Goal: Task Accomplishment & Management: Manage account settings

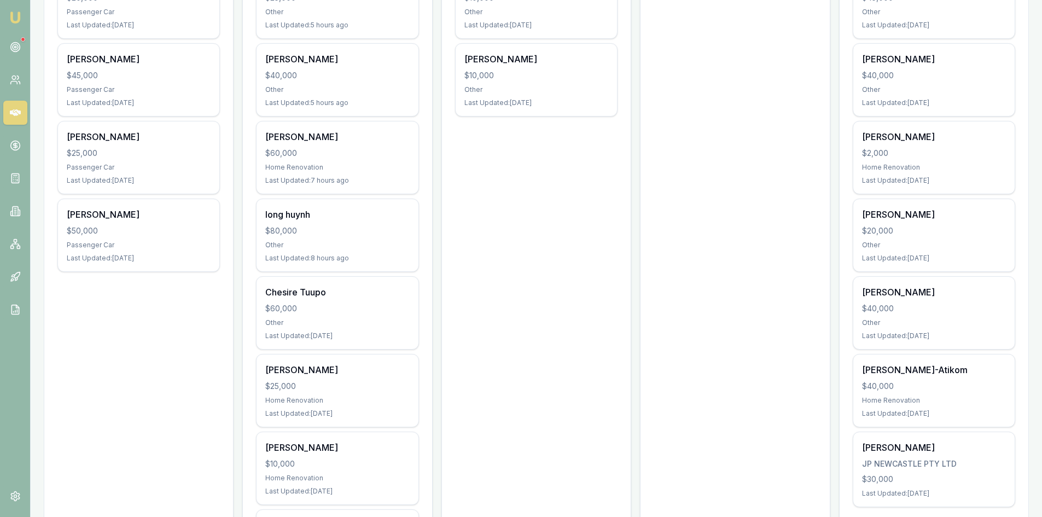
scroll to position [328, 0]
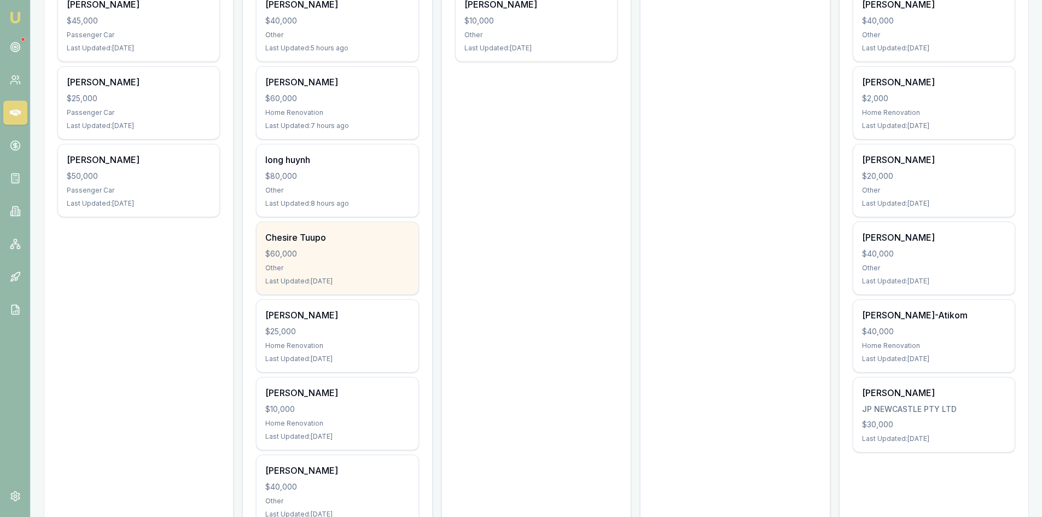
click at [324, 268] on div "Other" at bounding box center [337, 268] width 144 height 9
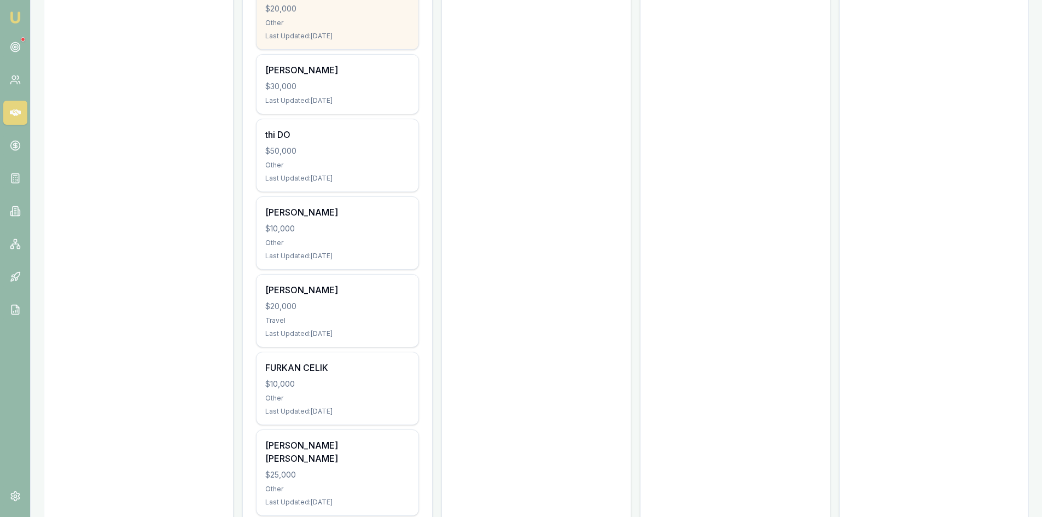
scroll to position [1094, 0]
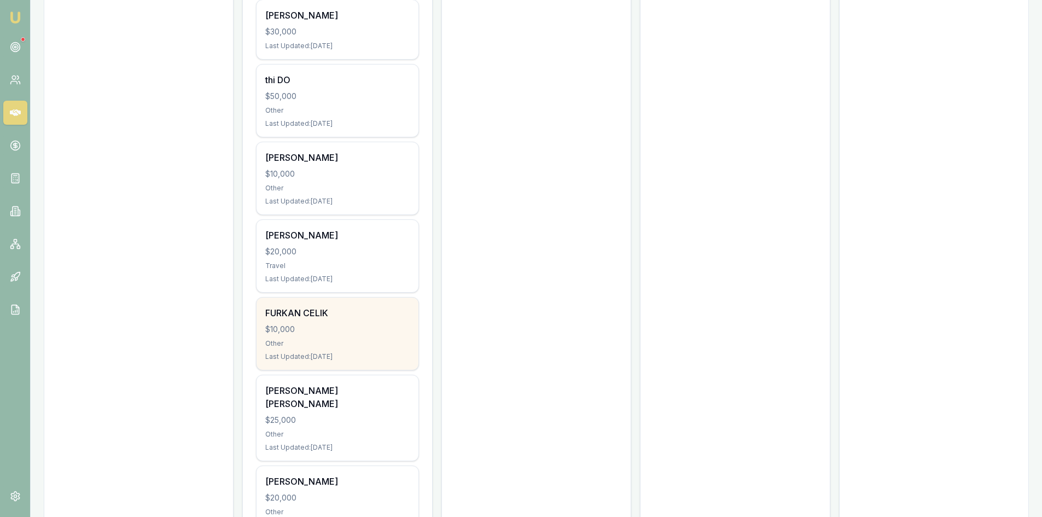
click at [339, 308] on div "FURKAN CELIK" at bounding box center [337, 312] width 144 height 13
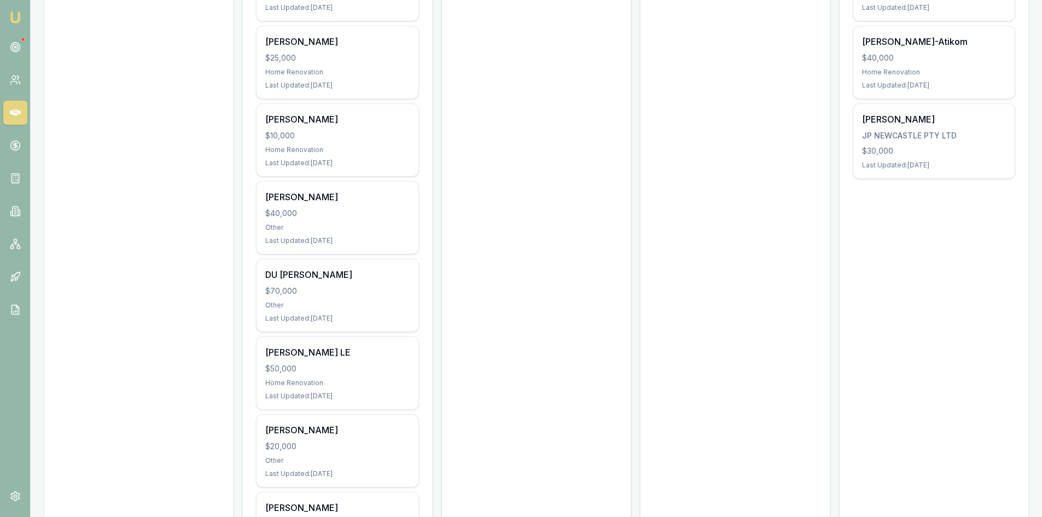
scroll to position [547, 0]
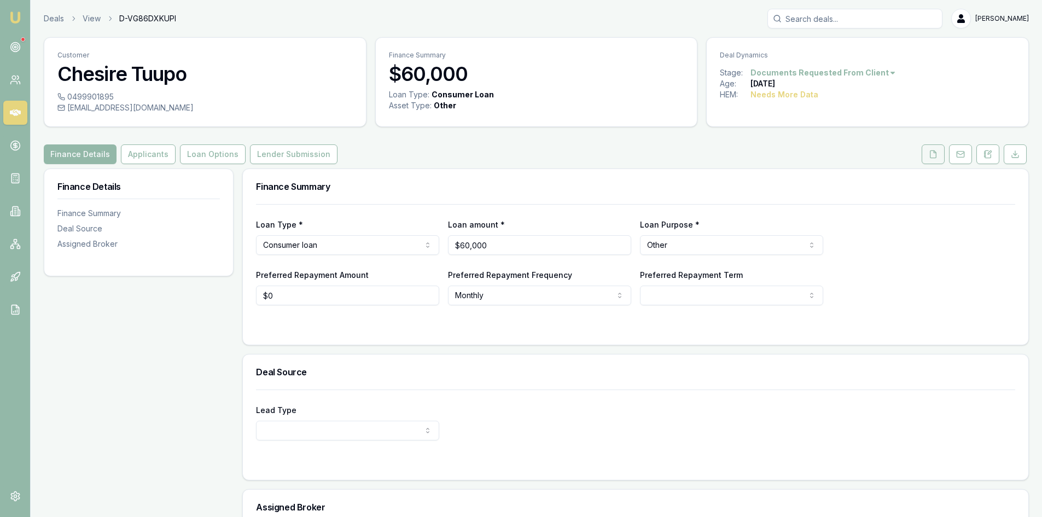
click at [931, 155] on icon at bounding box center [932, 154] width 9 height 9
click at [153, 156] on button "Applicants" at bounding box center [148, 154] width 55 height 20
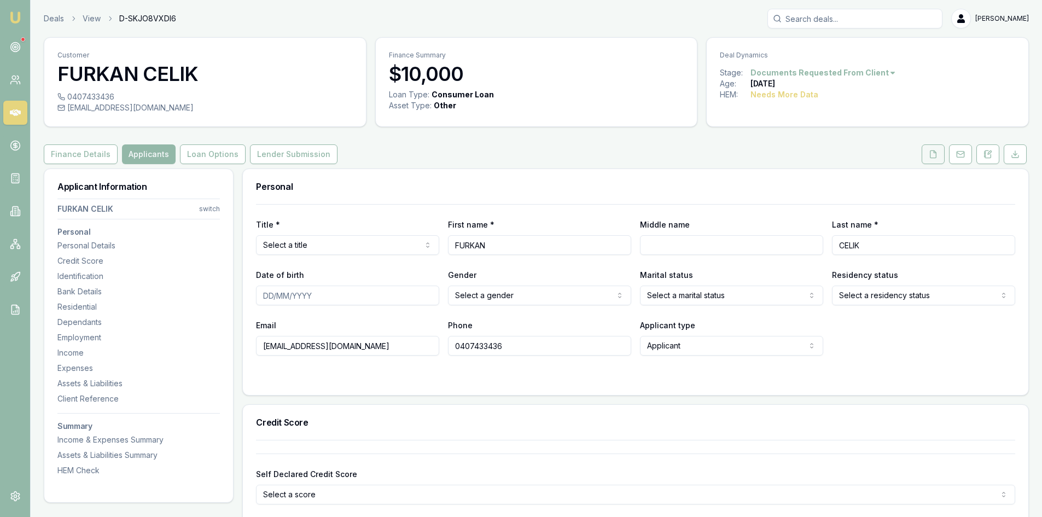
click at [928, 156] on button at bounding box center [932, 154] width 23 height 20
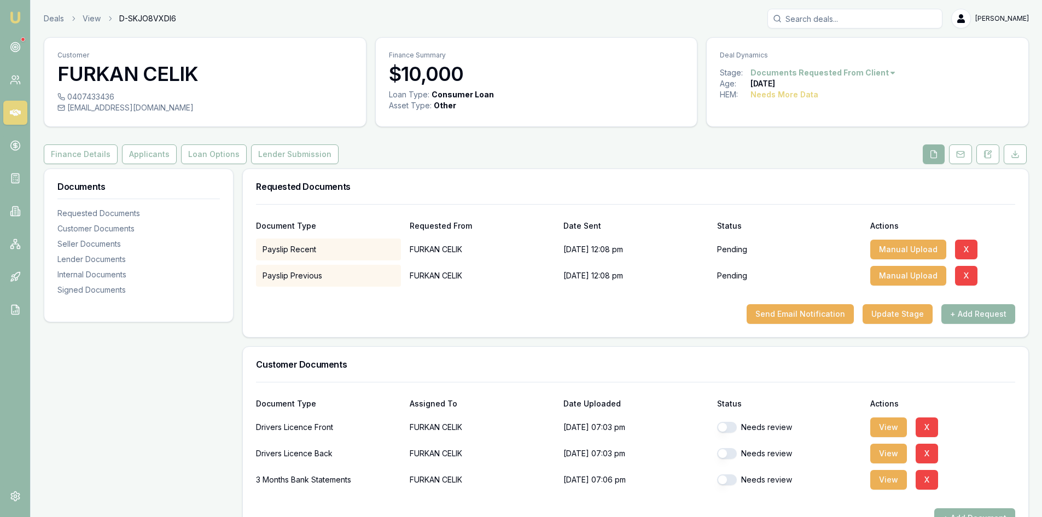
scroll to position [219, 0]
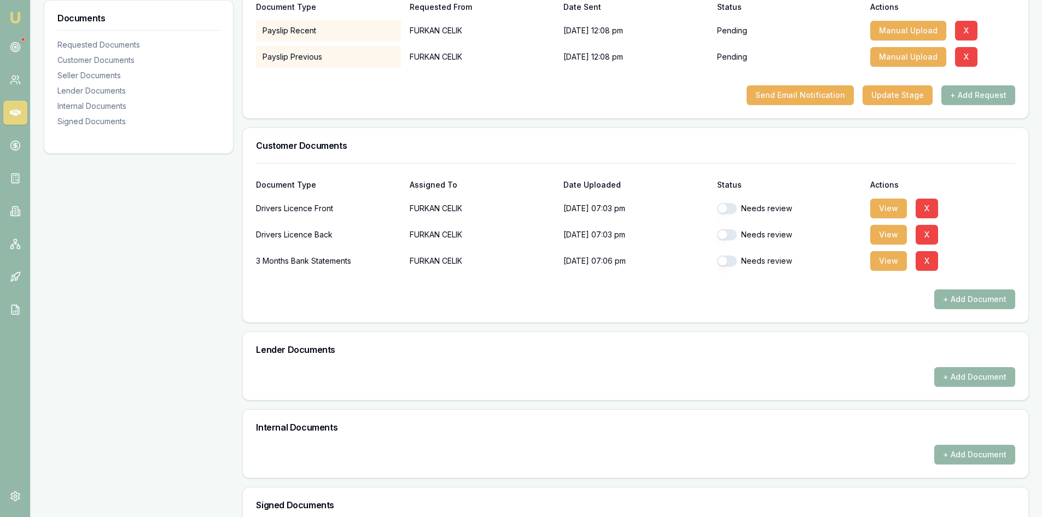
click at [726, 262] on button "button" at bounding box center [727, 260] width 20 height 11
checkbox input "true"
click at [881, 263] on button "View" at bounding box center [888, 261] width 37 height 20
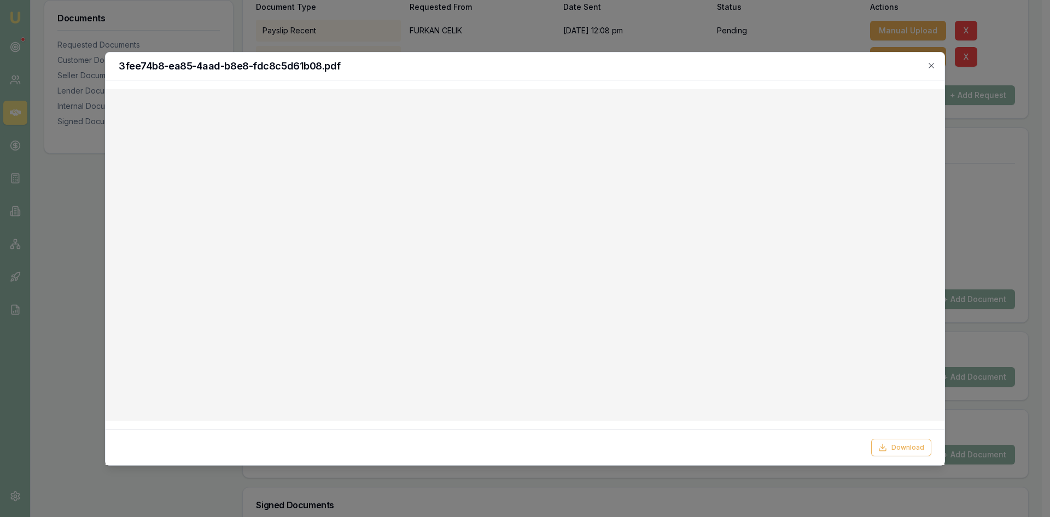
drag, startPoint x: 931, startPoint y: 66, endPoint x: 866, endPoint y: 70, distance: 64.6
click at [931, 66] on icon "button" at bounding box center [930, 65] width 5 height 5
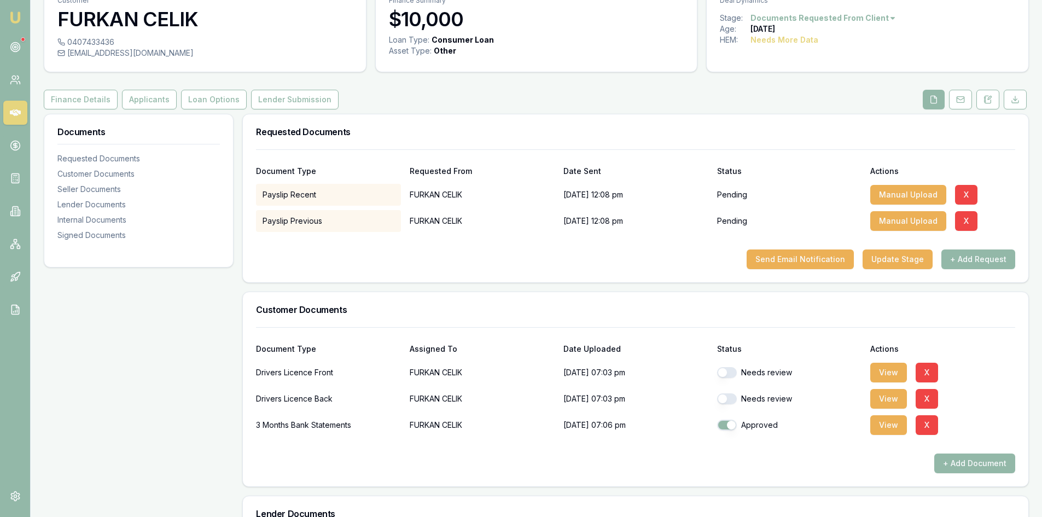
scroll to position [0, 0]
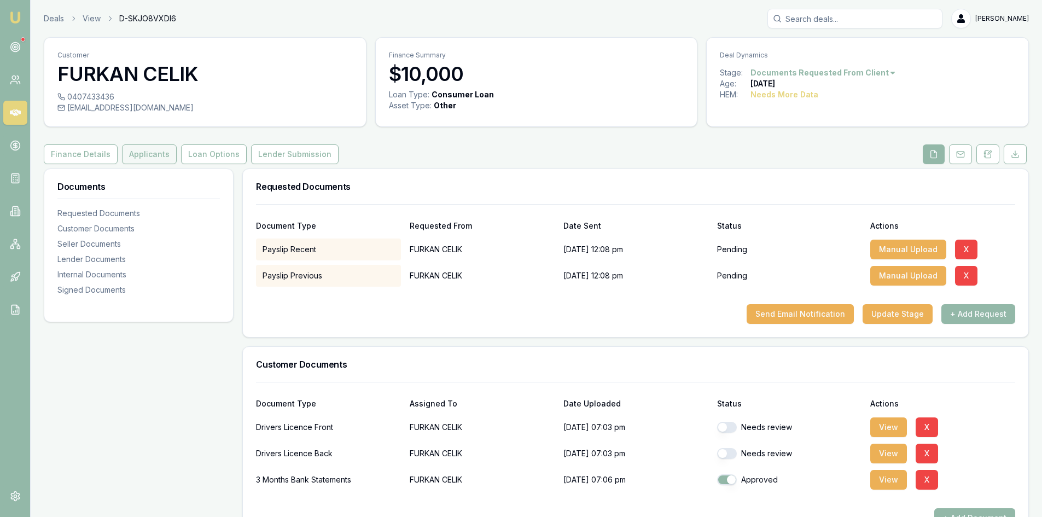
drag, startPoint x: 158, startPoint y: 156, endPoint x: 166, endPoint y: 156, distance: 8.2
click at [158, 156] on button "Applicants" at bounding box center [149, 154] width 55 height 20
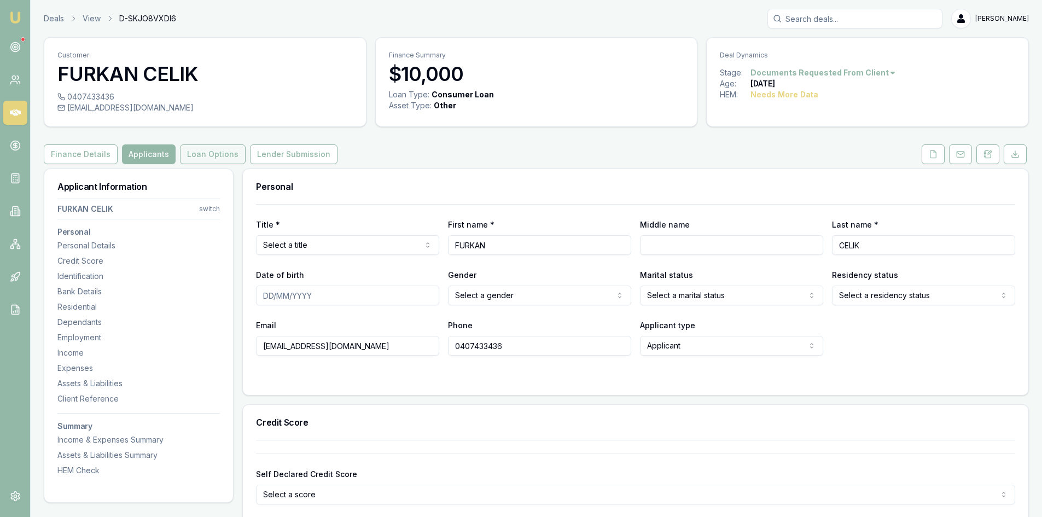
click at [224, 158] on button "Loan Options" at bounding box center [213, 154] width 66 height 20
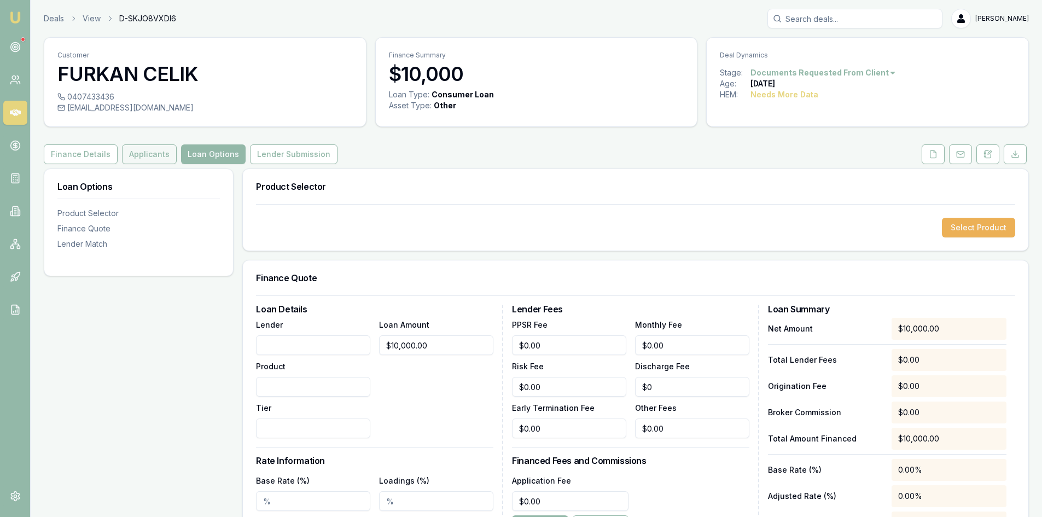
click at [158, 158] on button "Applicants" at bounding box center [149, 154] width 55 height 20
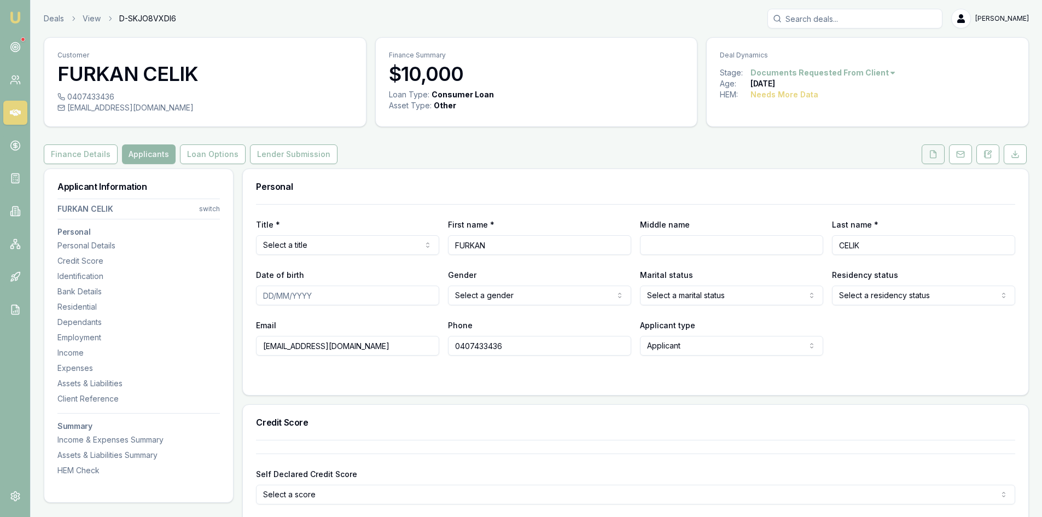
click at [928, 155] on icon at bounding box center [932, 154] width 9 height 9
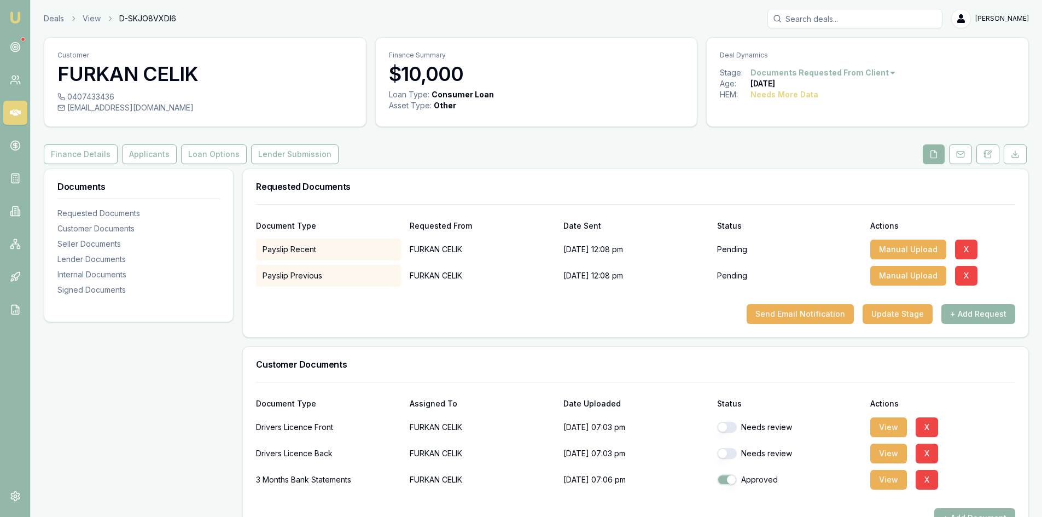
scroll to position [164, 0]
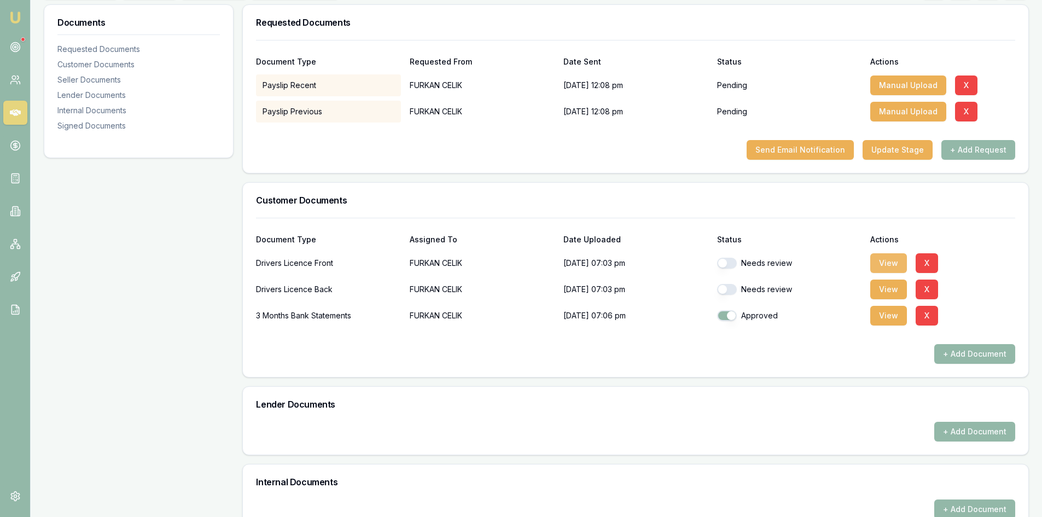
click at [890, 260] on button "View" at bounding box center [888, 263] width 37 height 20
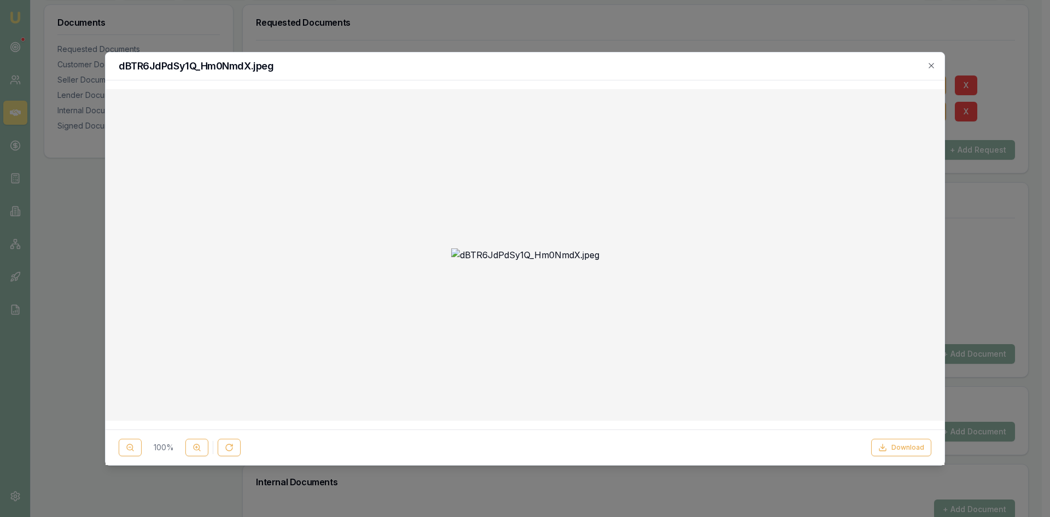
click at [932, 65] on icon "button" at bounding box center [930, 65] width 5 height 5
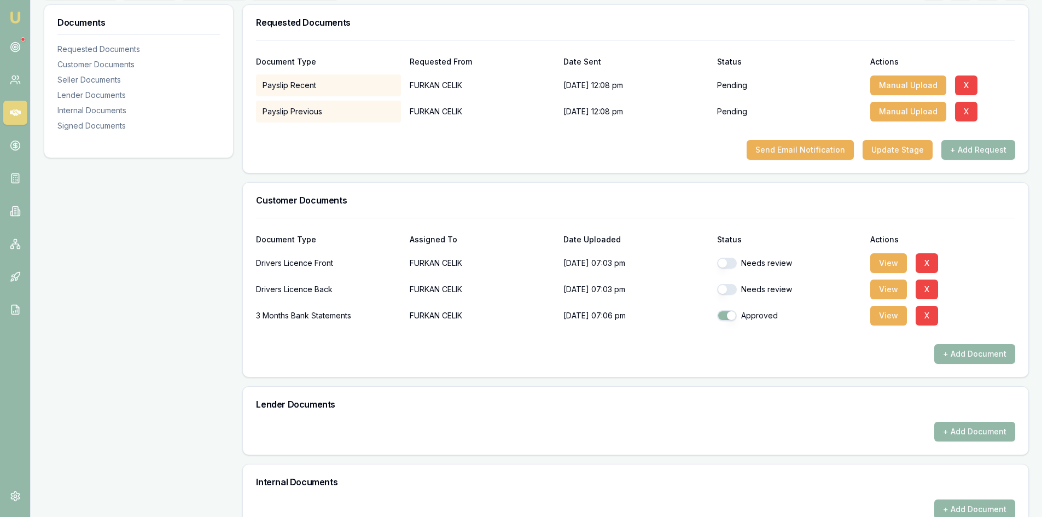
drag, startPoint x: 885, startPoint y: 291, endPoint x: 801, endPoint y: 290, distance: 84.2
click at [886, 291] on button "View" at bounding box center [888, 289] width 37 height 20
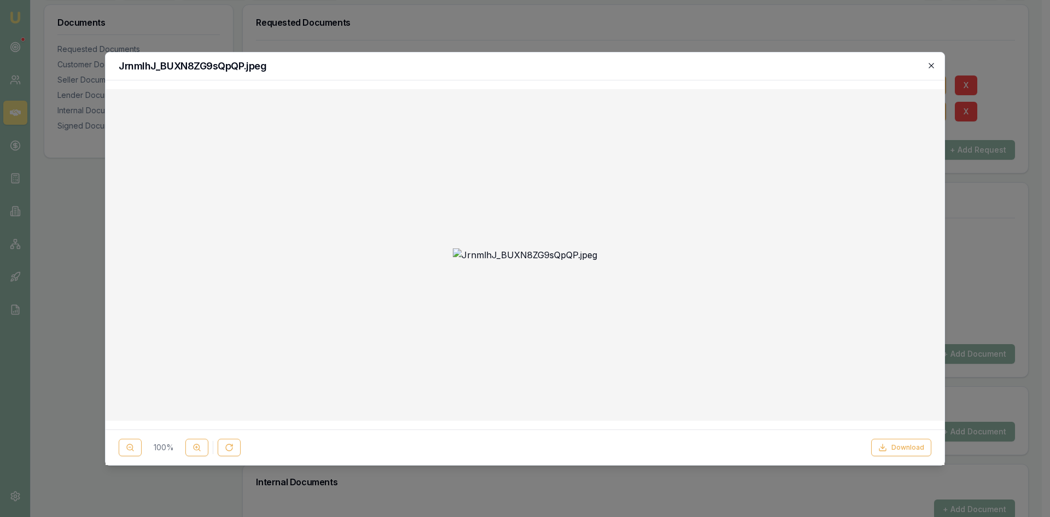
click at [931, 68] on icon "button" at bounding box center [931, 65] width 9 height 9
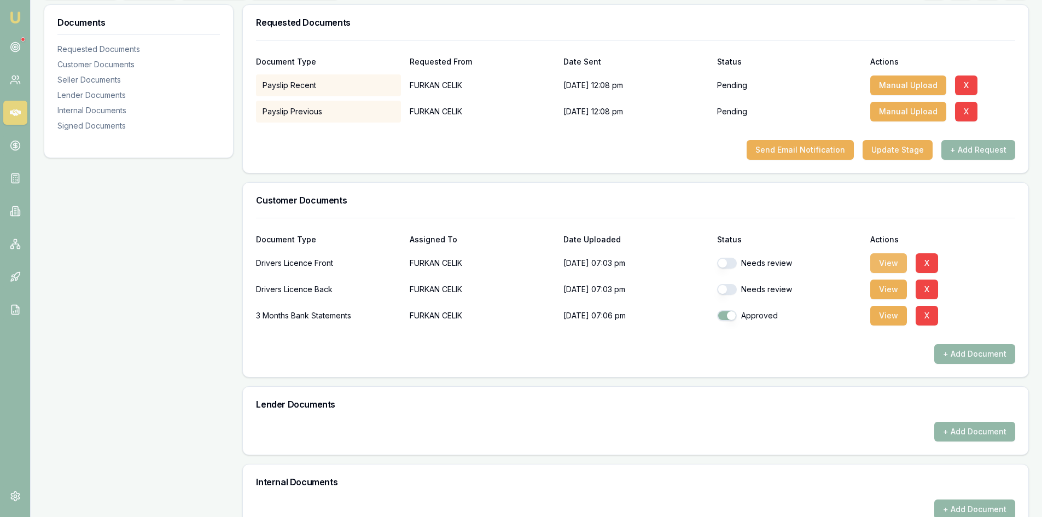
click at [889, 266] on button "View" at bounding box center [888, 263] width 37 height 20
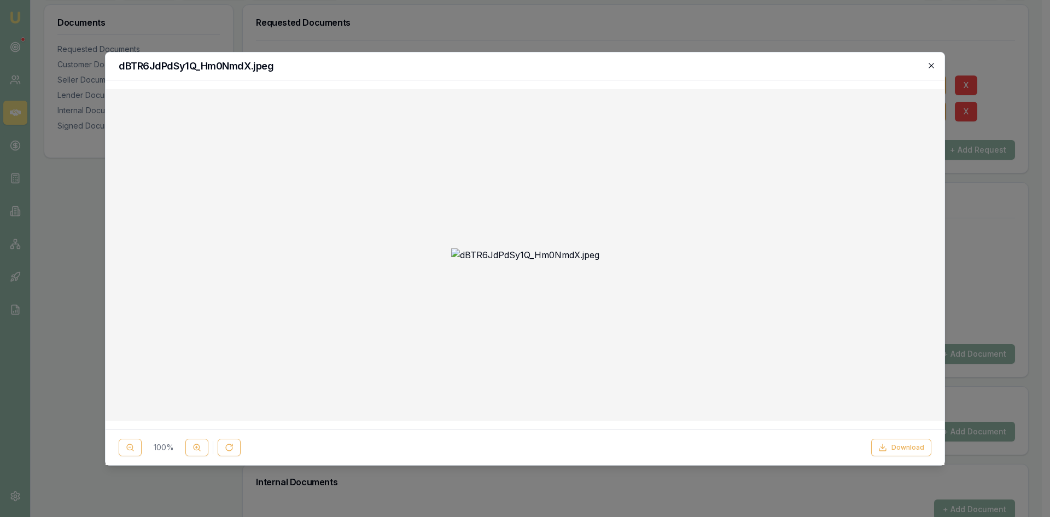
click at [930, 69] on icon "button" at bounding box center [931, 65] width 9 height 9
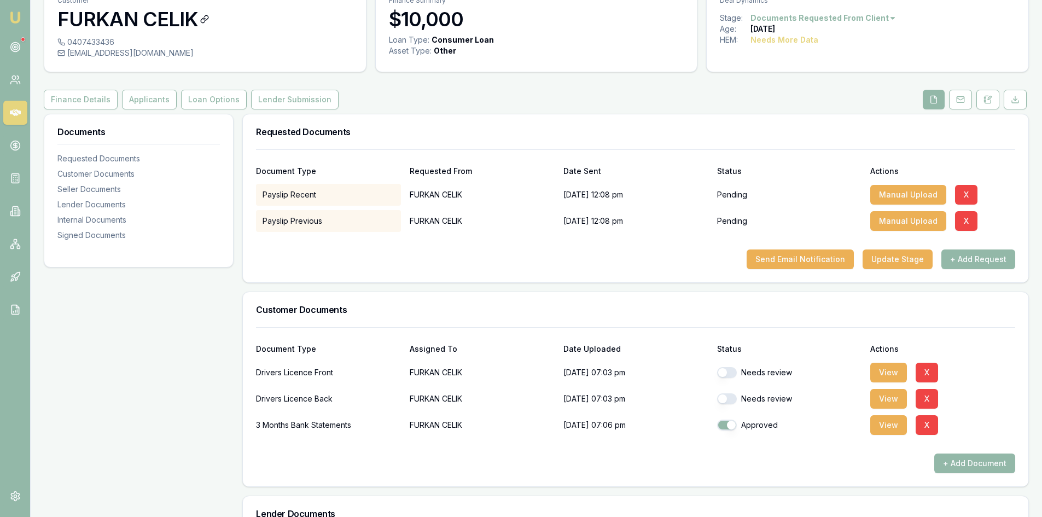
scroll to position [0, 0]
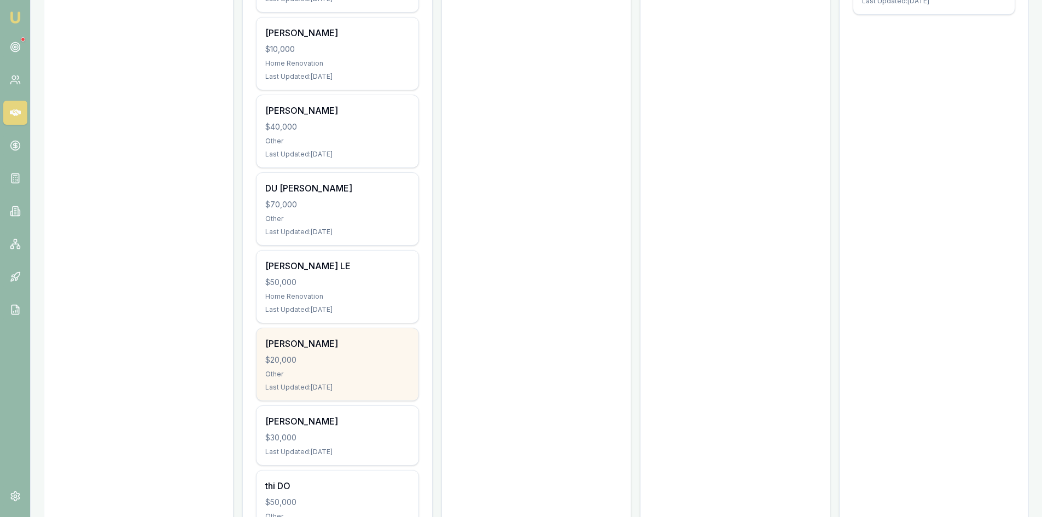
scroll to position [820, 0]
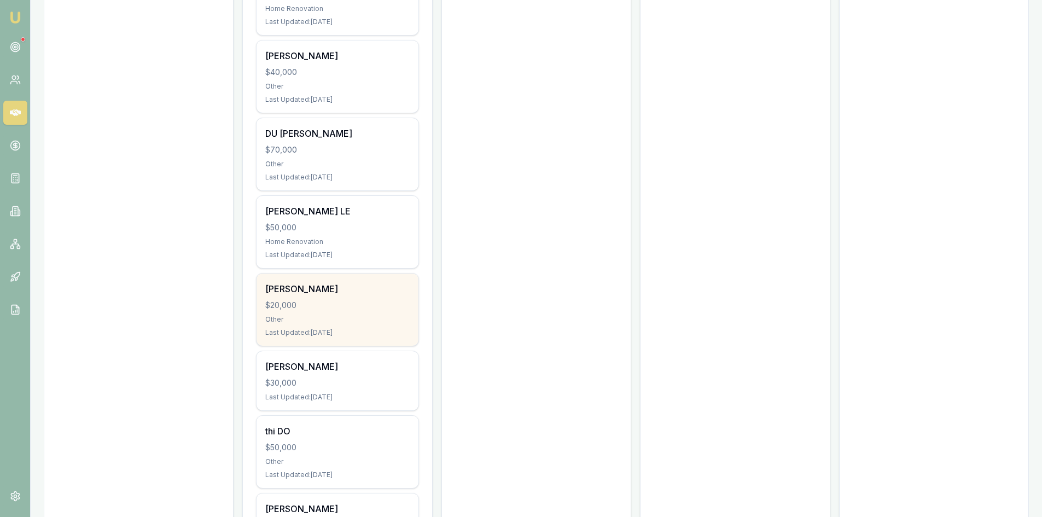
click at [335, 325] on div "THI NGUYEN $20,000 Other Last Updated: 1 day ago" at bounding box center [336, 309] width 161 height 72
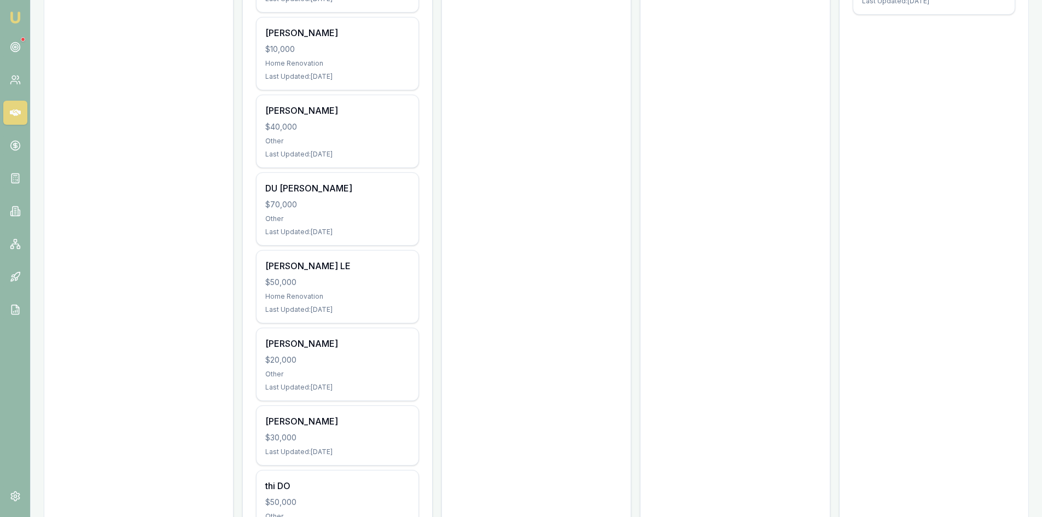
scroll to position [601, 0]
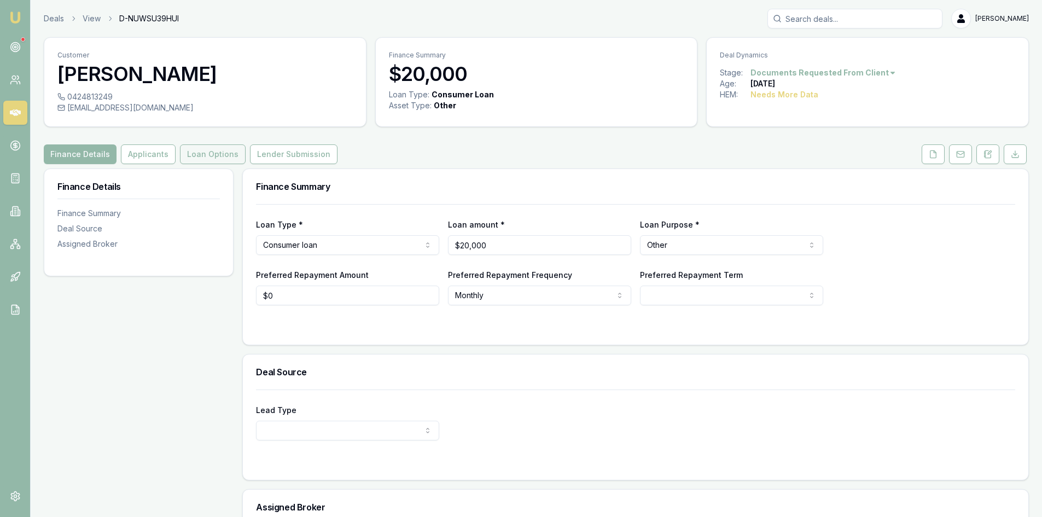
drag, startPoint x: 156, startPoint y: 154, endPoint x: 179, endPoint y: 150, distance: 23.4
click at [156, 154] on button "Applicants" at bounding box center [148, 154] width 55 height 20
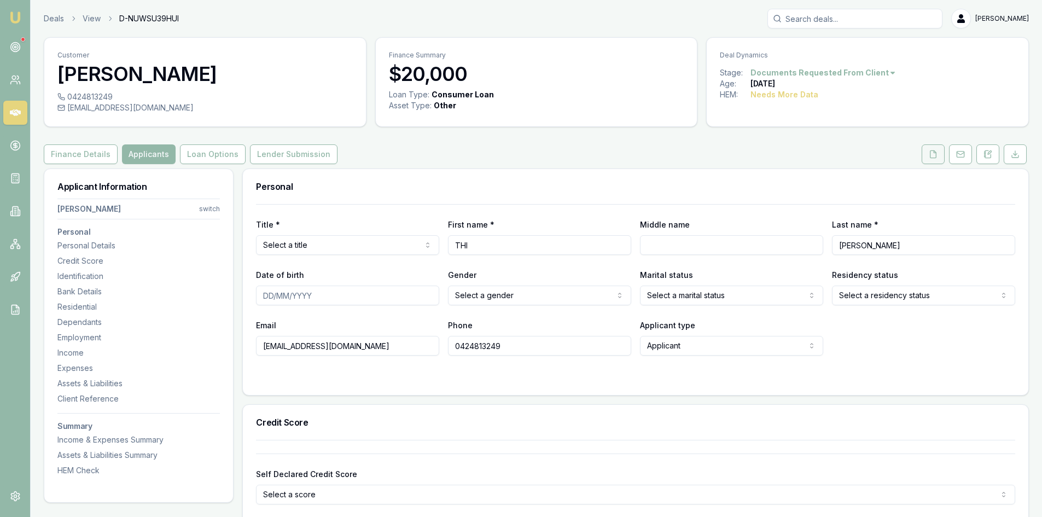
click at [928, 159] on button at bounding box center [932, 154] width 23 height 20
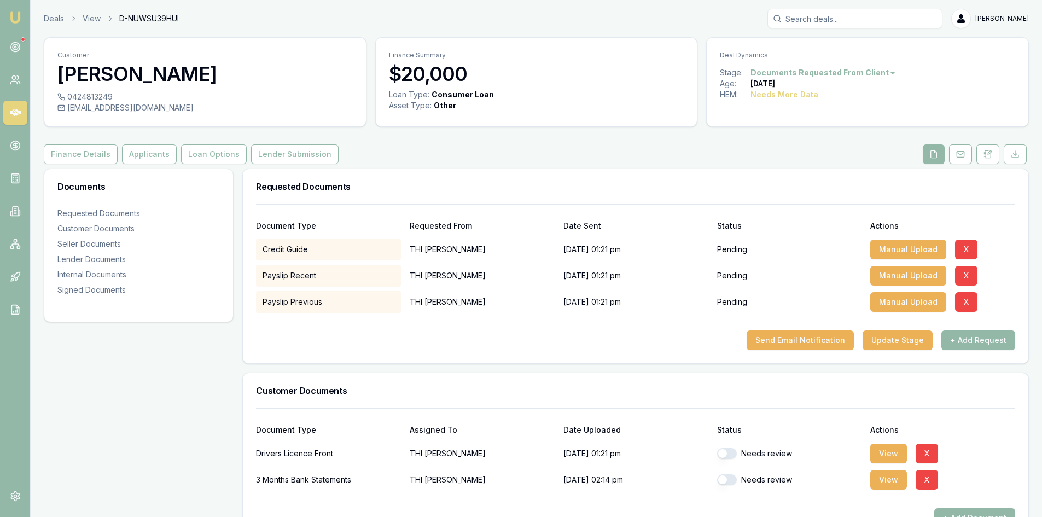
scroll to position [109, 0]
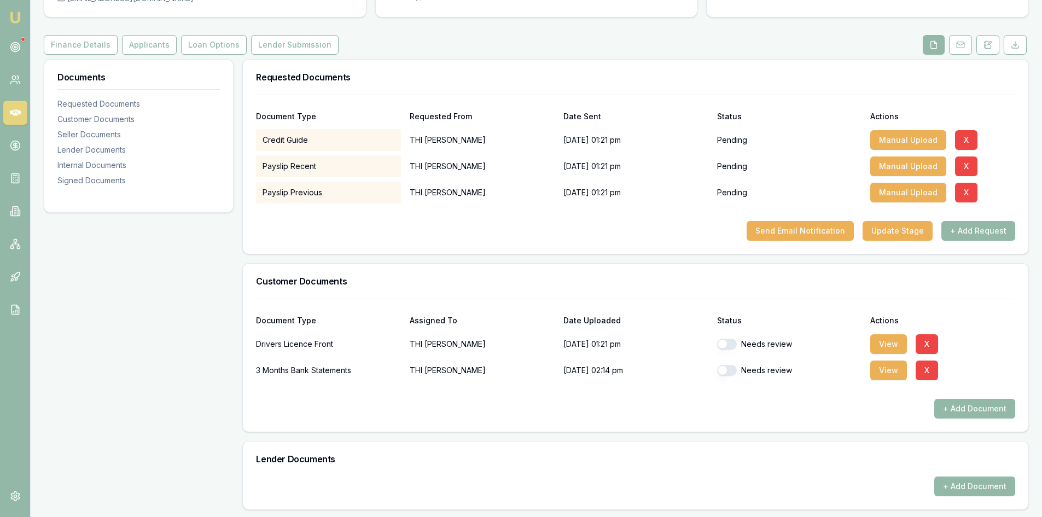
click at [732, 346] on button "button" at bounding box center [727, 343] width 20 height 11
checkbox input "true"
click at [887, 343] on button "View" at bounding box center [888, 344] width 37 height 20
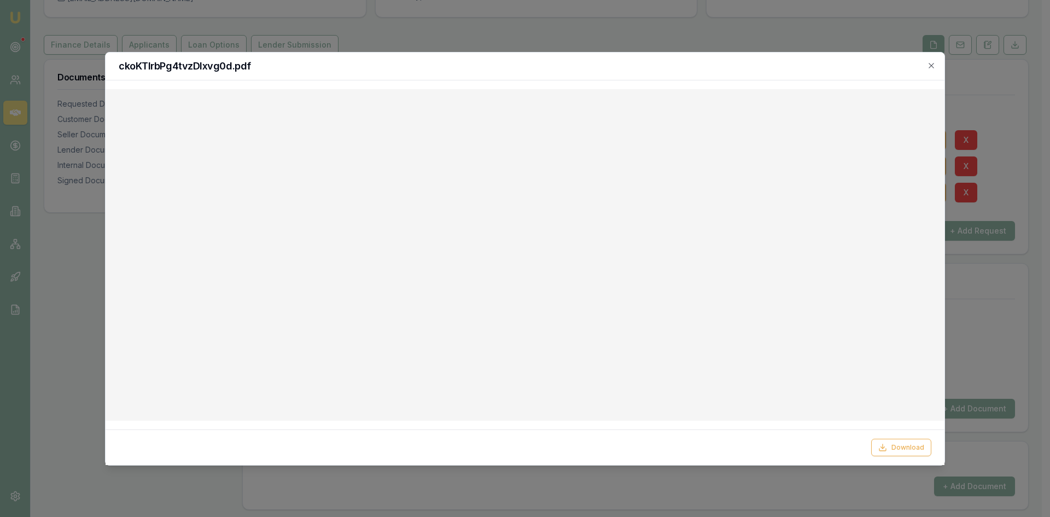
click at [937, 63] on div "ckoKTlrbPg4tvzDIxvg0d.pdf" at bounding box center [525, 66] width 839 height 28
click at [928, 65] on icon "button" at bounding box center [931, 65] width 9 height 9
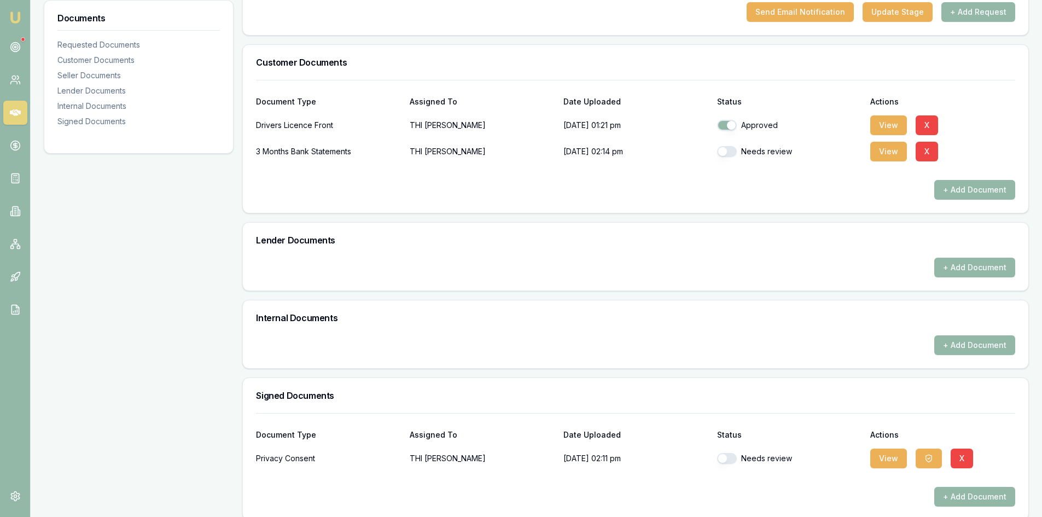
scroll to position [340, 0]
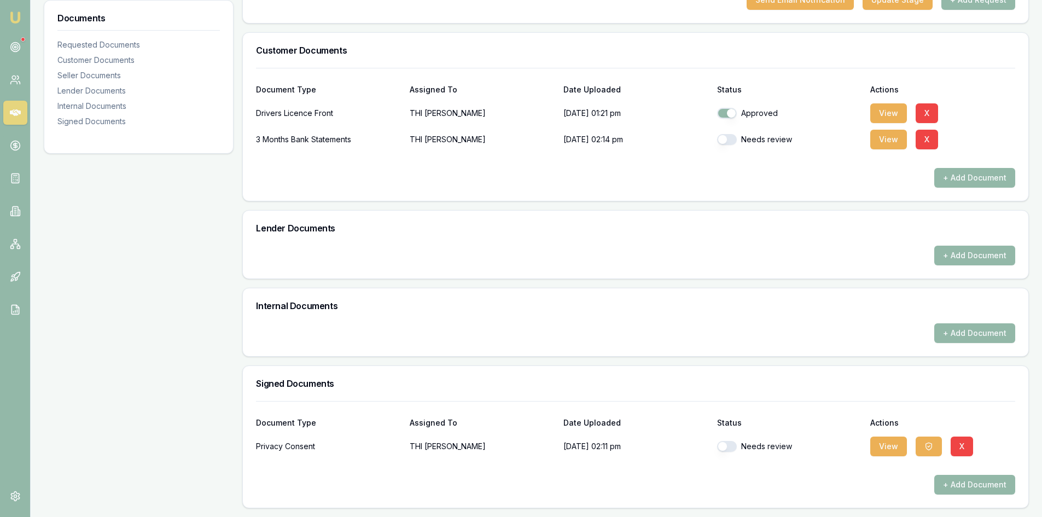
click at [732, 446] on button "button" at bounding box center [727, 446] width 20 height 11
checkbox input "true"
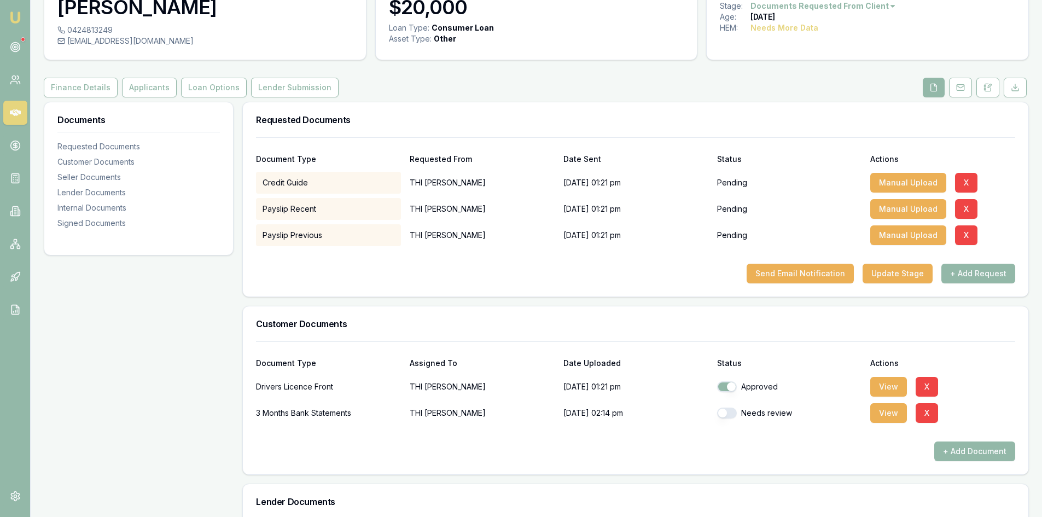
scroll to position [0, 0]
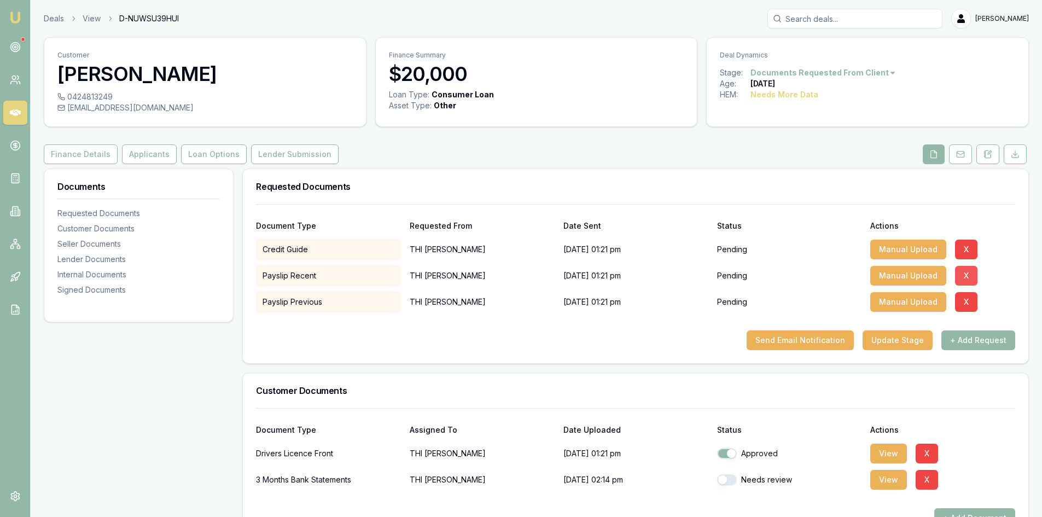
click at [966, 274] on button "X" at bounding box center [966, 276] width 22 height 20
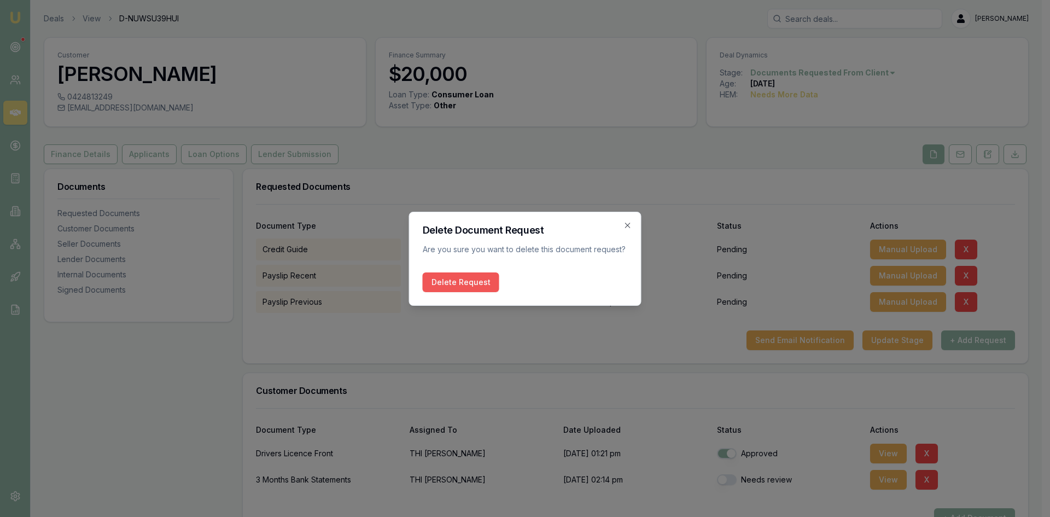
click at [463, 290] on button "Delete Request" at bounding box center [461, 282] width 77 height 20
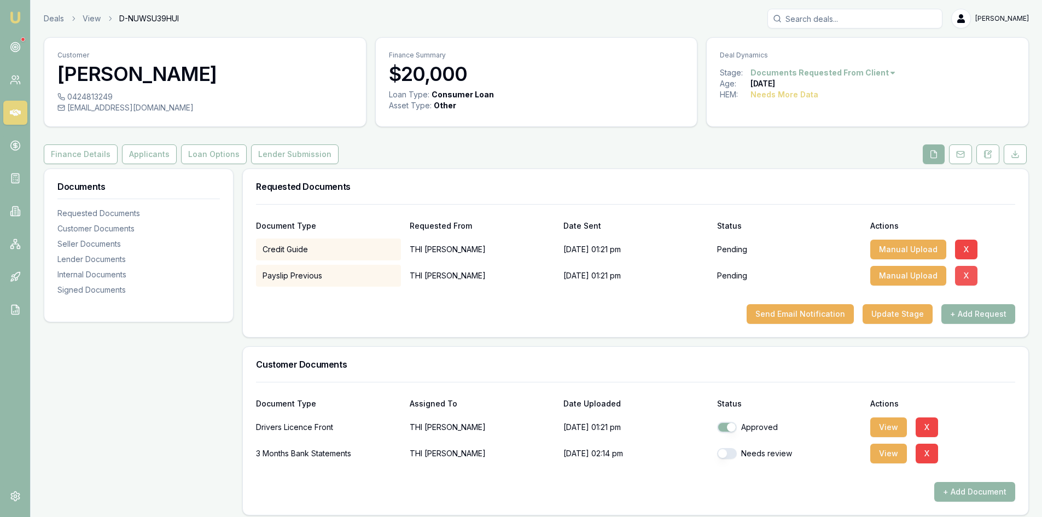
click at [962, 281] on button "X" at bounding box center [966, 276] width 22 height 20
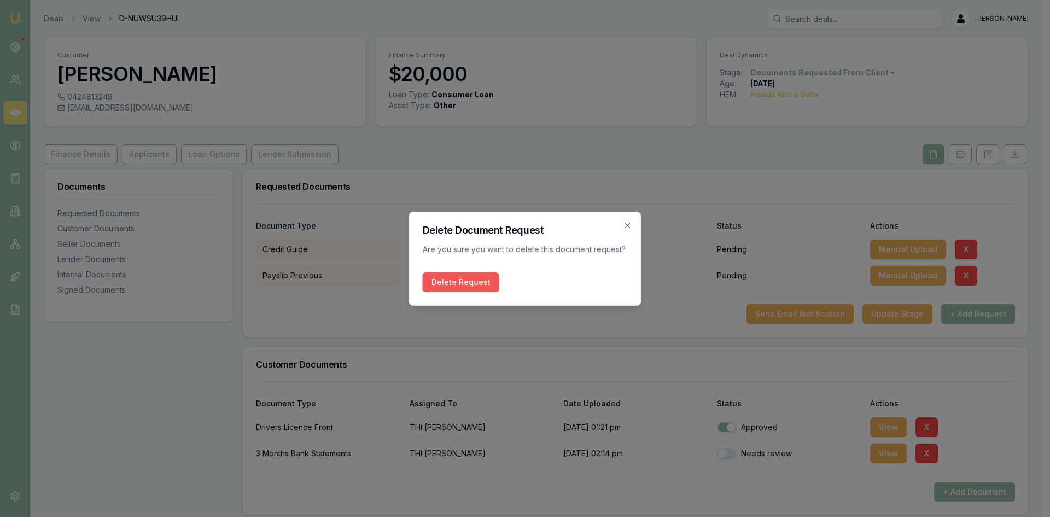
click at [459, 283] on button "Delete Request" at bounding box center [461, 282] width 77 height 20
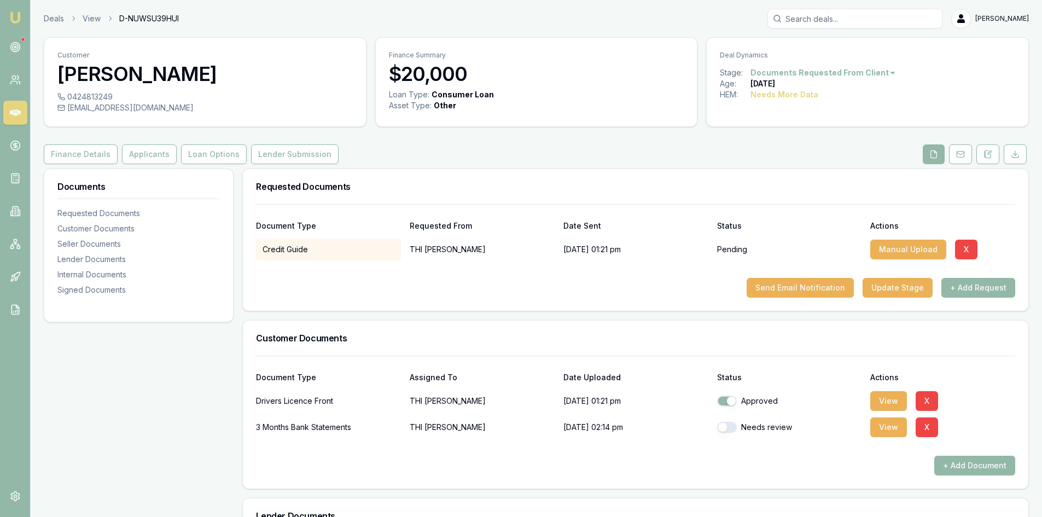
scroll to position [55, 0]
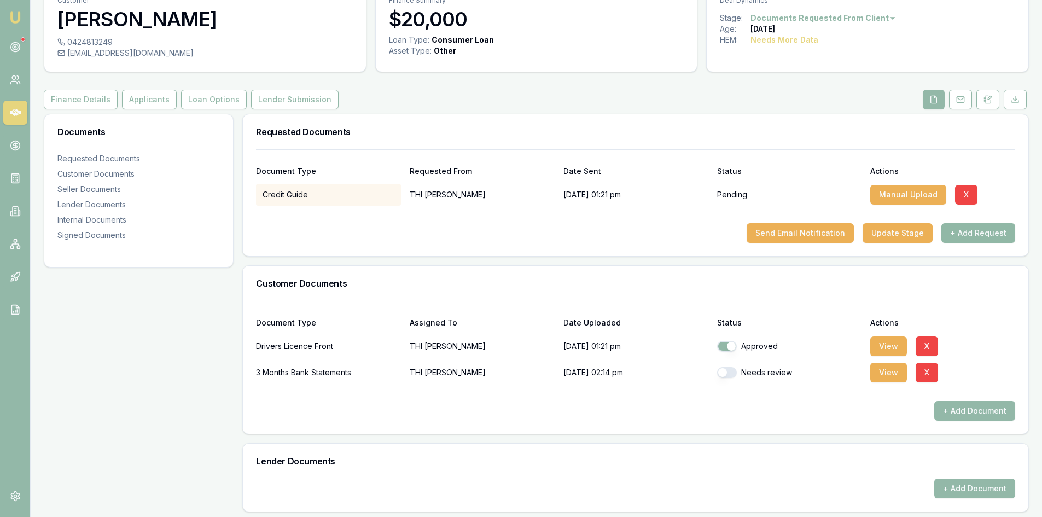
click at [996, 228] on button "+ Add Request" at bounding box center [978, 233] width 74 height 20
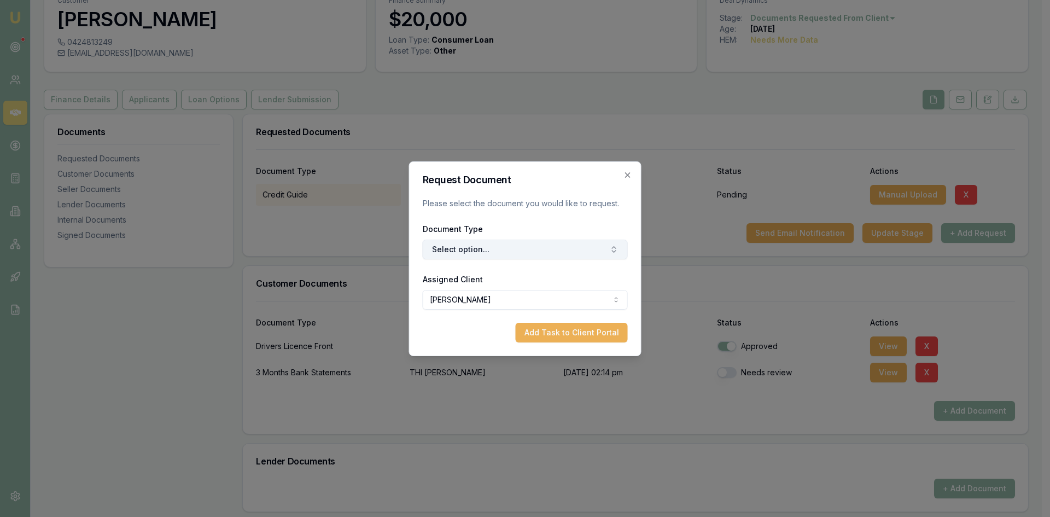
click at [509, 245] on button "Select option..." at bounding box center [525, 249] width 205 height 20
type input "BACK"
click at [506, 295] on div "Back of Drivers Licence" at bounding box center [530, 295] width 137 height 17
click at [563, 331] on button "Add Task to Client Portal" at bounding box center [572, 333] width 112 height 20
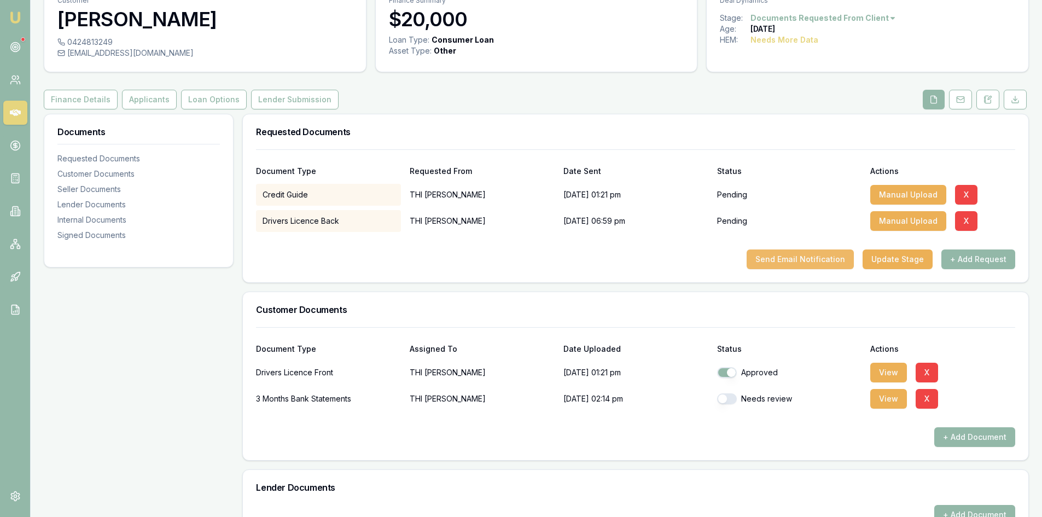
click at [817, 256] on button "Send Email Notification" at bounding box center [799, 259] width 107 height 20
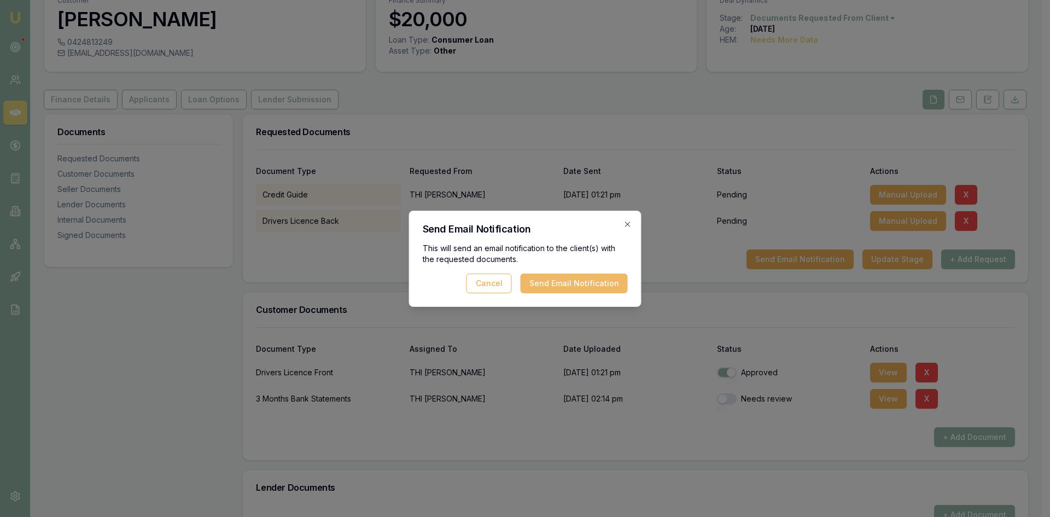
click at [607, 276] on button "Send Email Notification" at bounding box center [574, 283] width 107 height 20
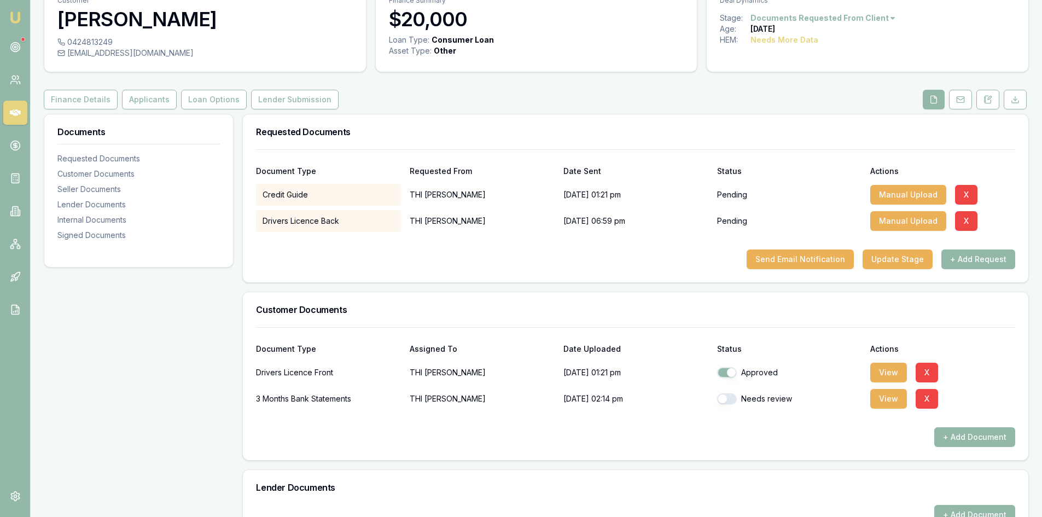
click at [730, 399] on button "button" at bounding box center [727, 398] width 20 height 11
checkbox input "true"
click at [879, 400] on button "View" at bounding box center [888, 399] width 37 height 20
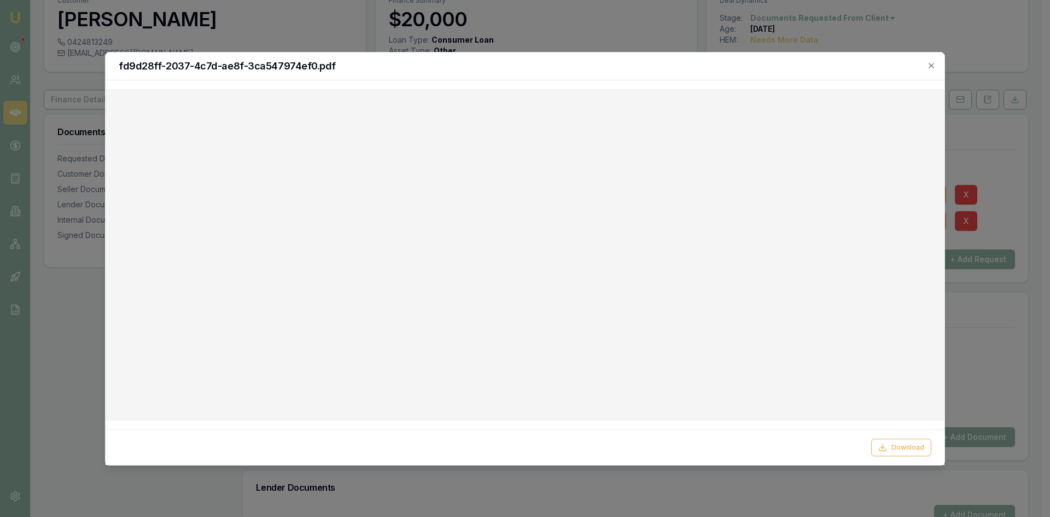
click at [939, 61] on div "fd9d28ff-2037-4c7d-ae8f-3ca547974ef0.pdf" at bounding box center [525, 66] width 839 height 28
click at [931, 67] on icon "button" at bounding box center [931, 65] width 9 height 9
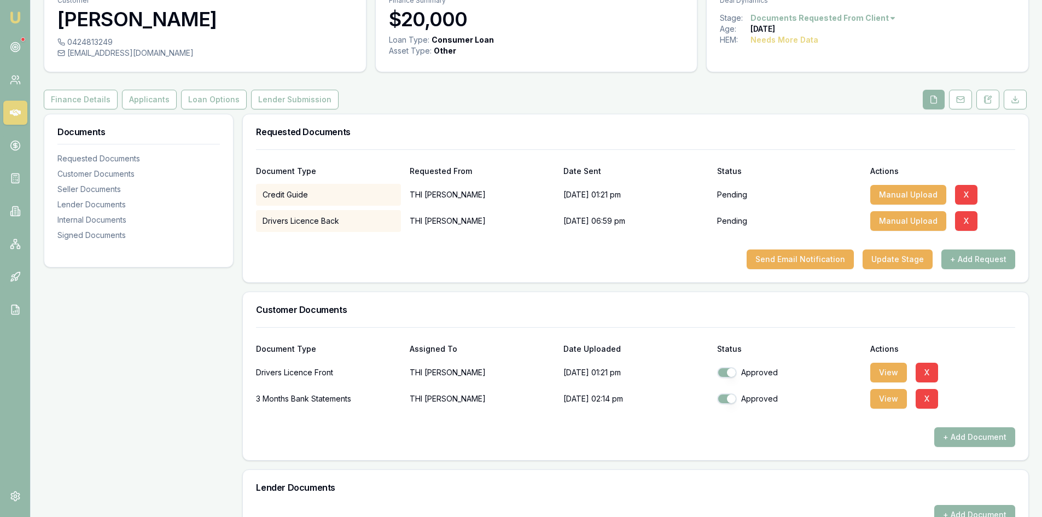
click at [966, 258] on button "+ Add Request" at bounding box center [978, 259] width 74 height 20
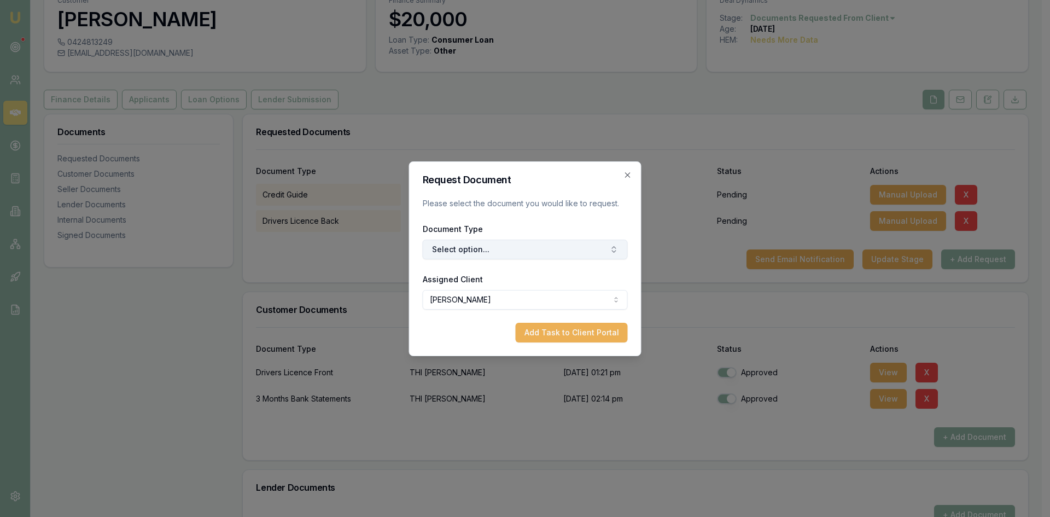
click at [489, 246] on button "Select option..." at bounding box center [525, 249] width 205 height 20
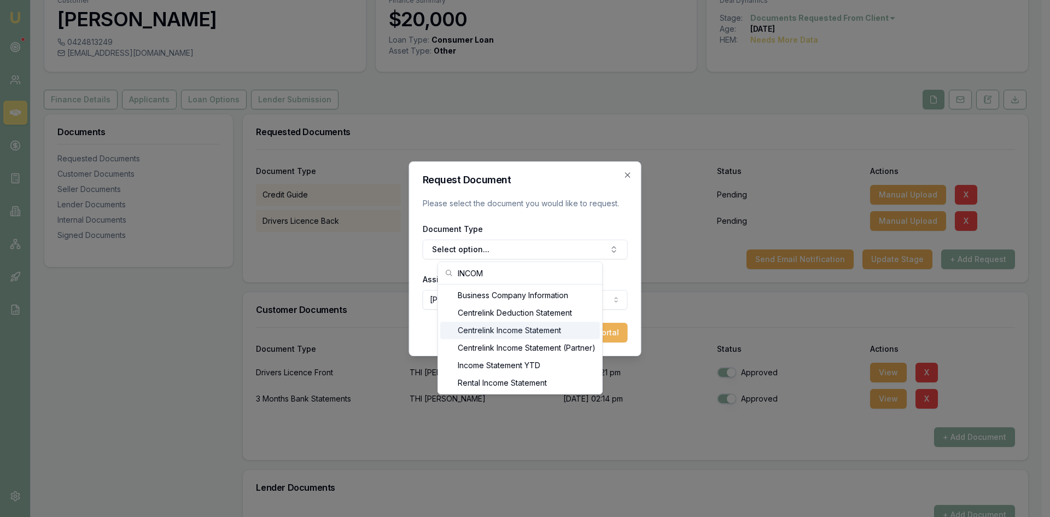
type input "INCOM"
click at [503, 338] on div "Centrelink Income Statement" at bounding box center [520, 330] width 160 height 17
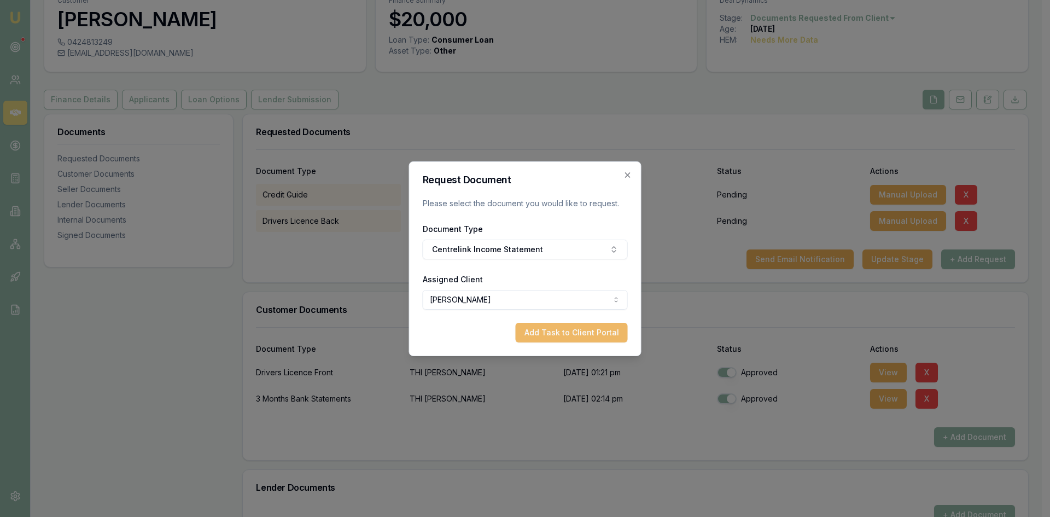
click at [595, 338] on button "Add Task to Client Portal" at bounding box center [572, 333] width 112 height 20
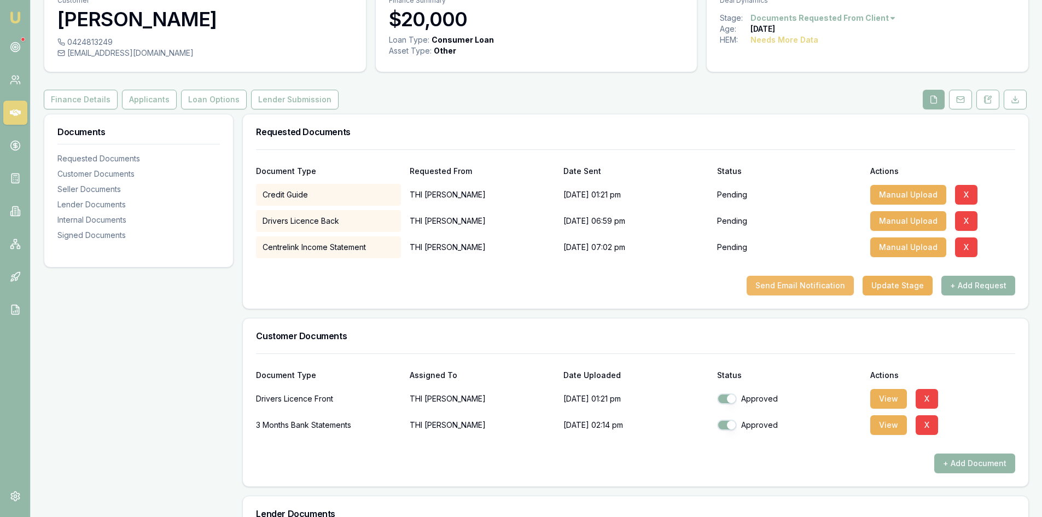
click at [797, 281] on button "Send Email Notification" at bounding box center [799, 286] width 107 height 20
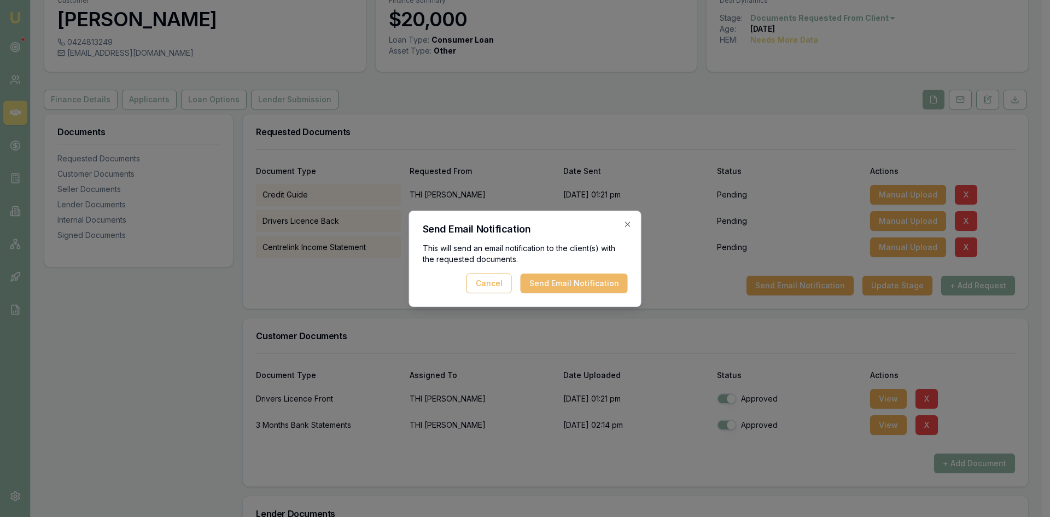
click at [552, 285] on button "Send Email Notification" at bounding box center [574, 283] width 107 height 20
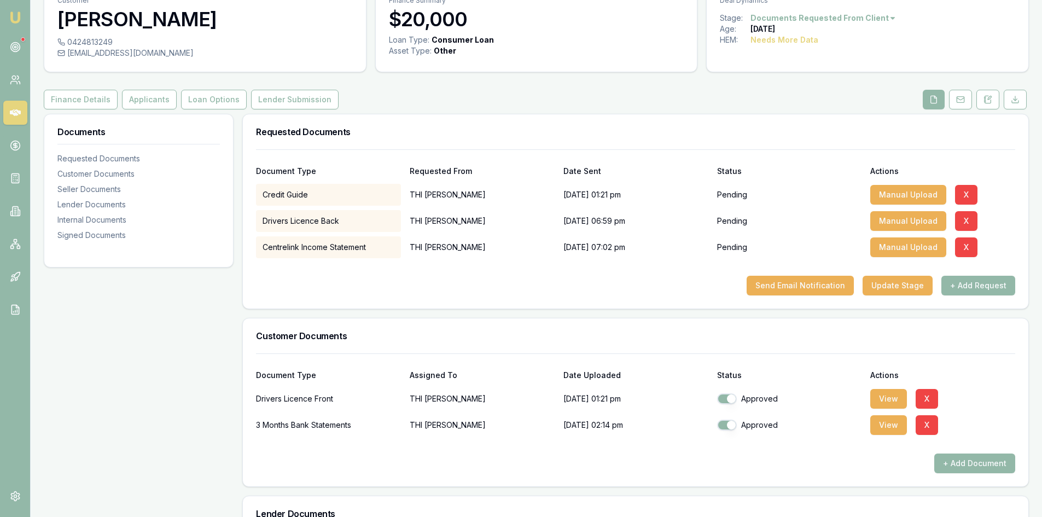
scroll to position [0, 0]
